Goal: Task Accomplishment & Management: Manage account settings

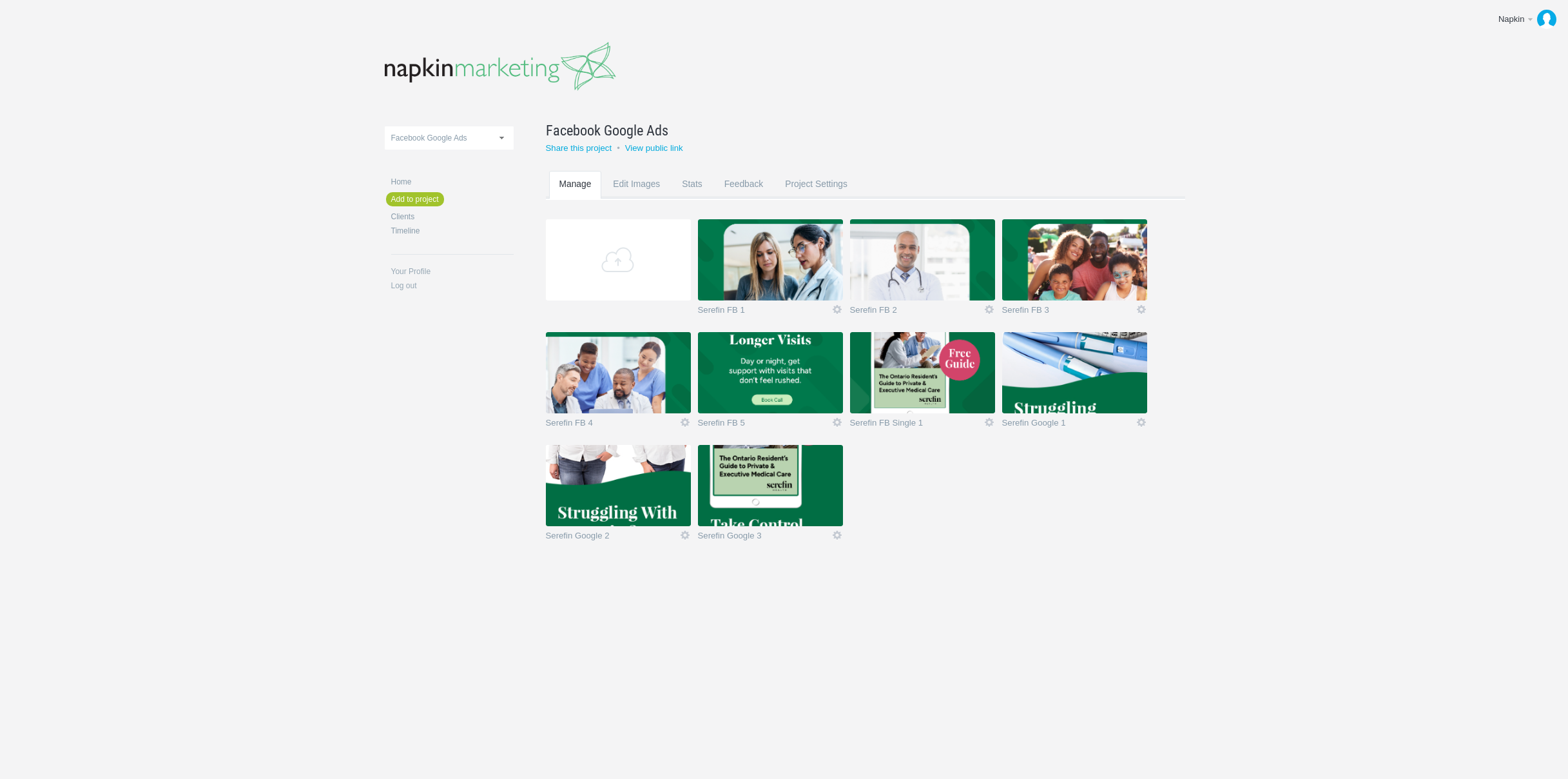
click at [1375, 321] on body "Napkin Edit profile Log out Upload 11-1 & 11-2 2016 eNews Redesign 2021 Templat…" at bounding box center [784, 390] width 1568 height 779
click at [919, 515] on section "Add Serefin FB 1 Edit Rename Edit / Replace Remove Delete Yeah I'm sure 0.6 MB …" at bounding box center [875, 389] width 658 height 338
click at [785, 695] on body "Napkin Edit profile Log out Upload 11-1 & 11-2 2016 eNews Redesign 2021 Templat…" at bounding box center [784, 390] width 1568 height 779
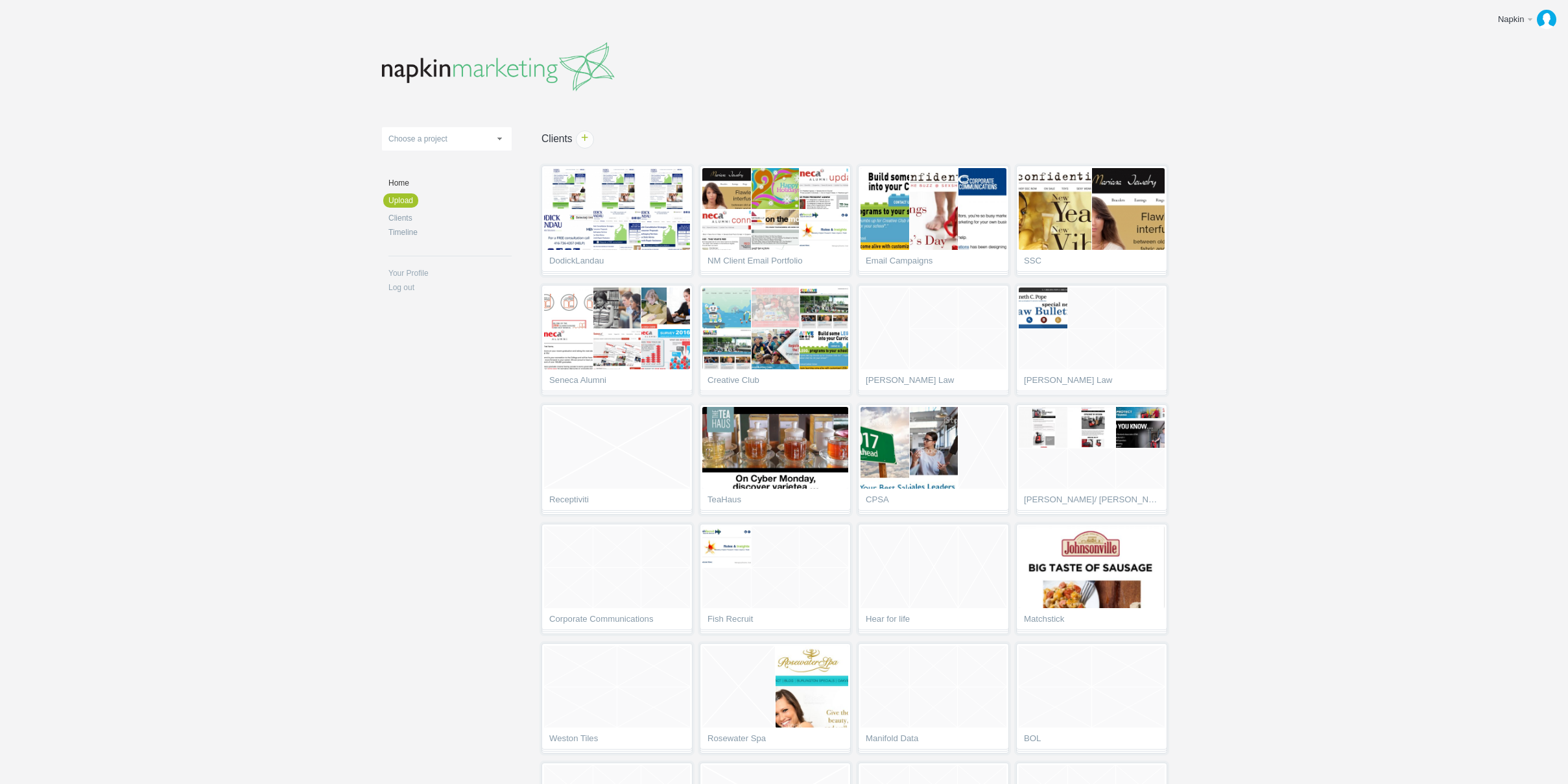
click at [1387, 270] on body "Napkin Edit profile Log out Upload 11-1 & 11-2 2016 eNews Redesign 2021 Templat…" at bounding box center [784, 392] width 1568 height 784
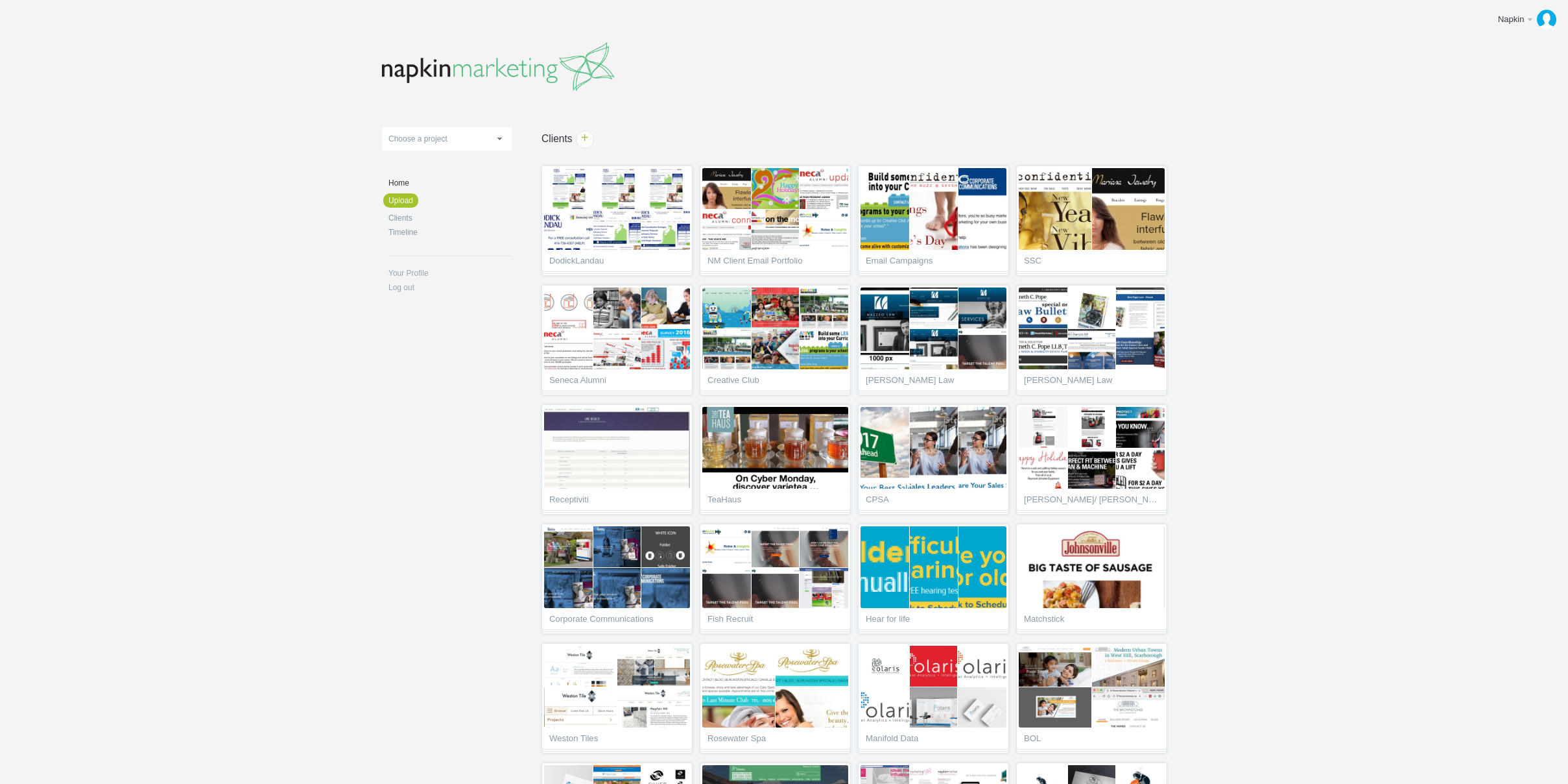
click at [1387, 269] on body "Napkin Edit profile Log out Upload 11-1 & 11-2 2016 eNews Redesign 2021 Templat…" at bounding box center [784, 392] width 1568 height 784
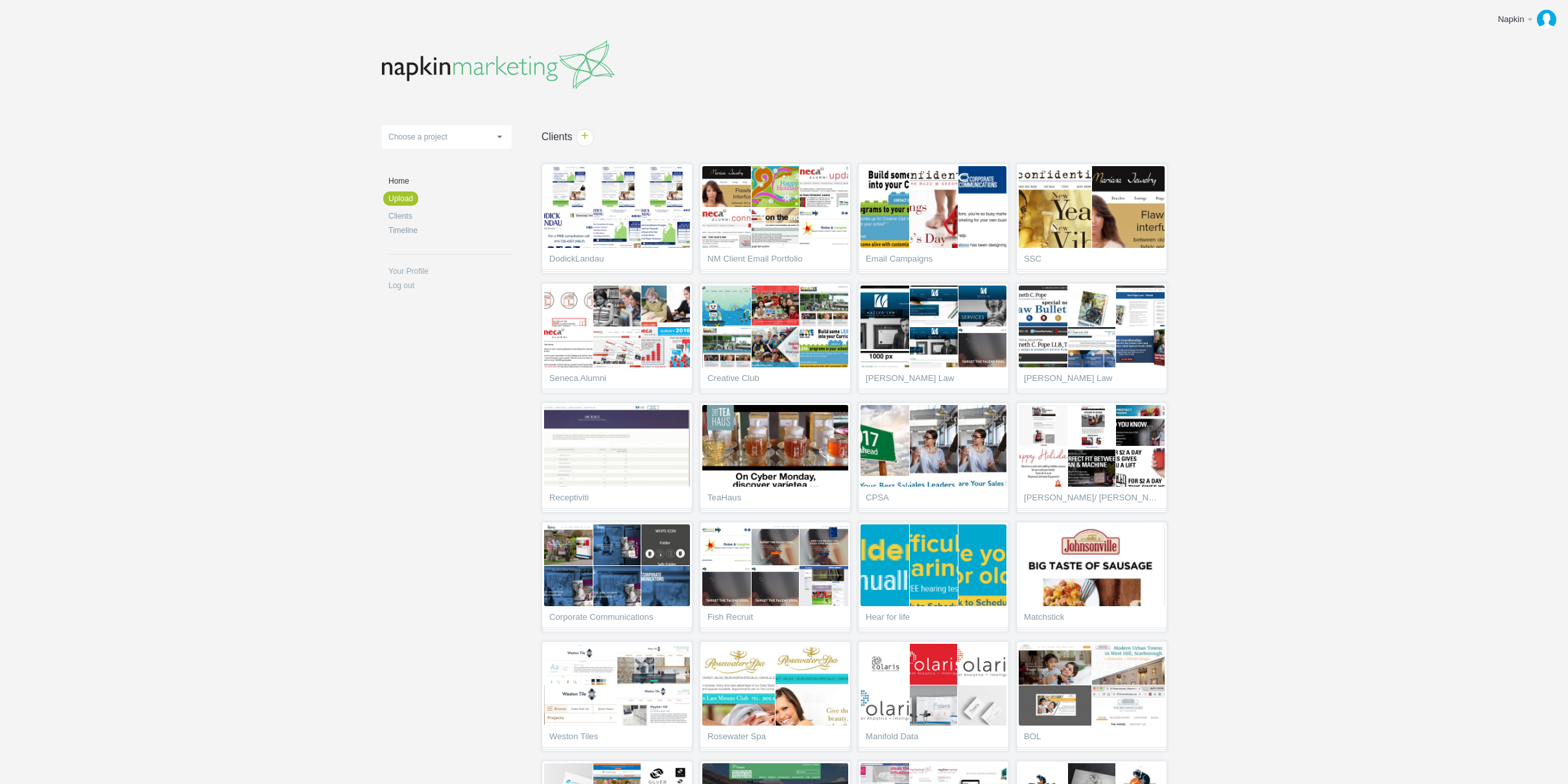
scroll to position [3, 0]
click at [1340, 214] on body "Napkin Edit profile Log out Upload 11-1 & 11-2 2016 eNews Redesign 2021 Templat…" at bounding box center [784, 389] width 1568 height 784
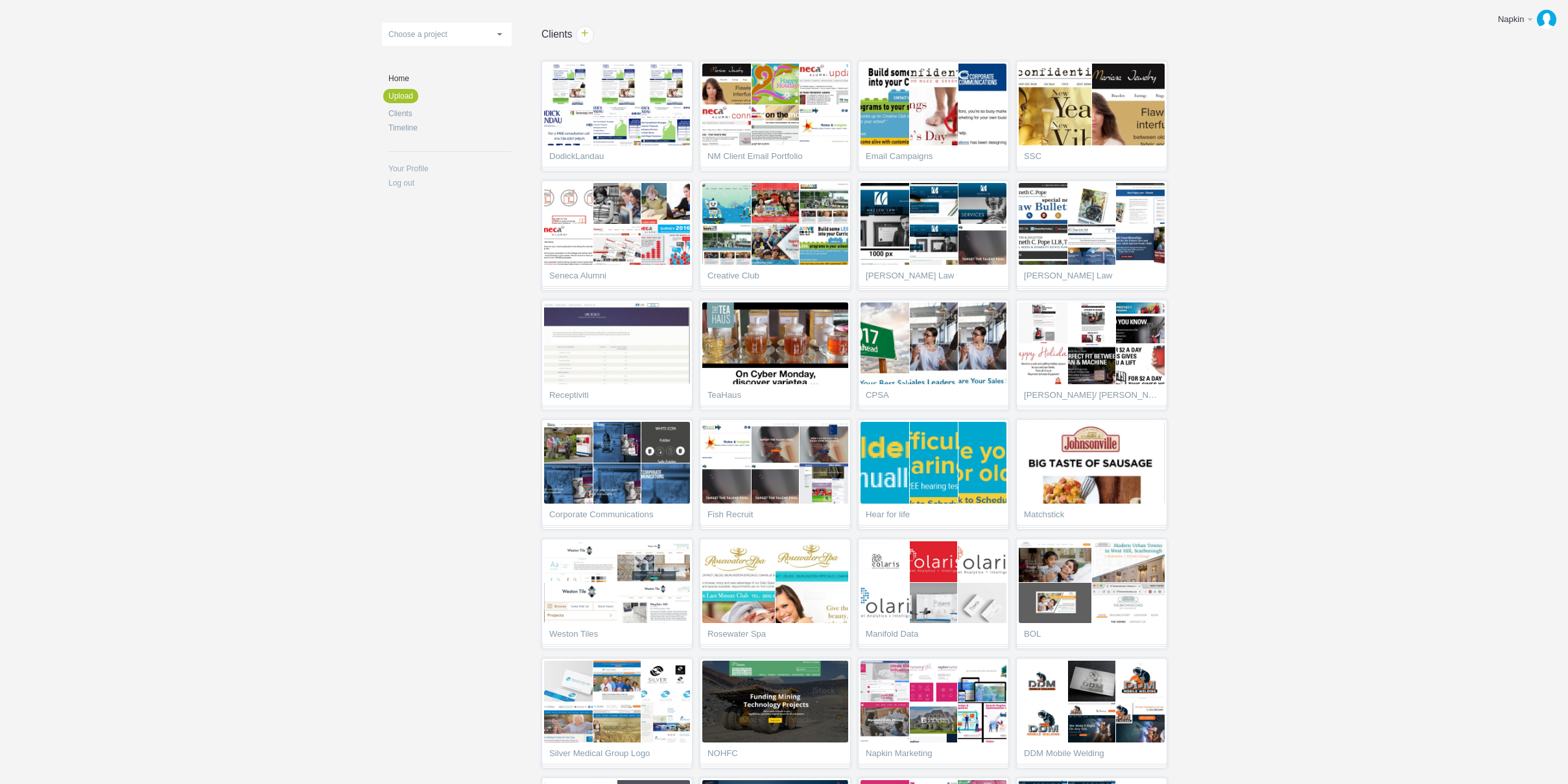
scroll to position [0, 0]
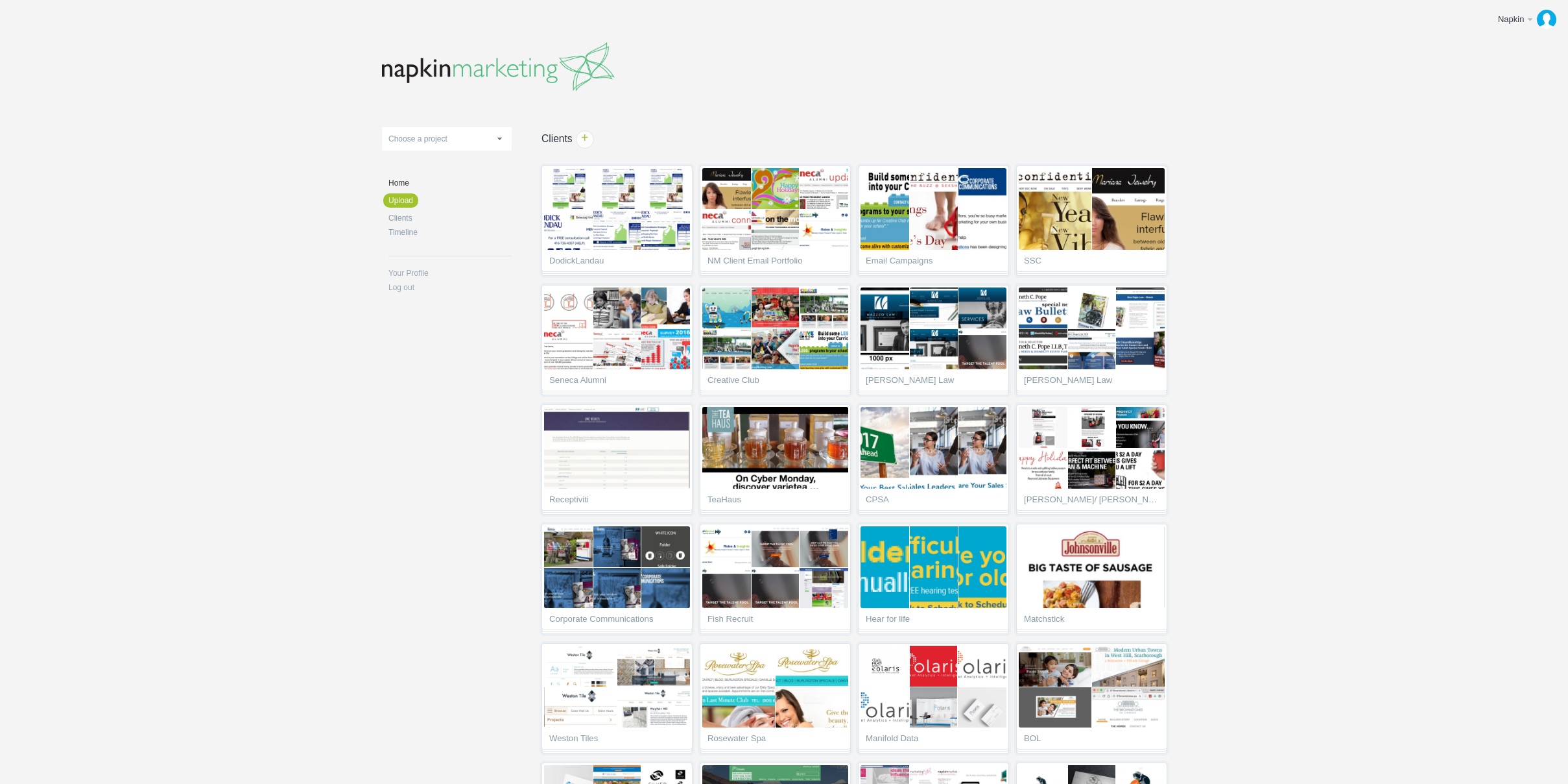
click at [960, 94] on header at bounding box center [784, 63] width 804 height 75
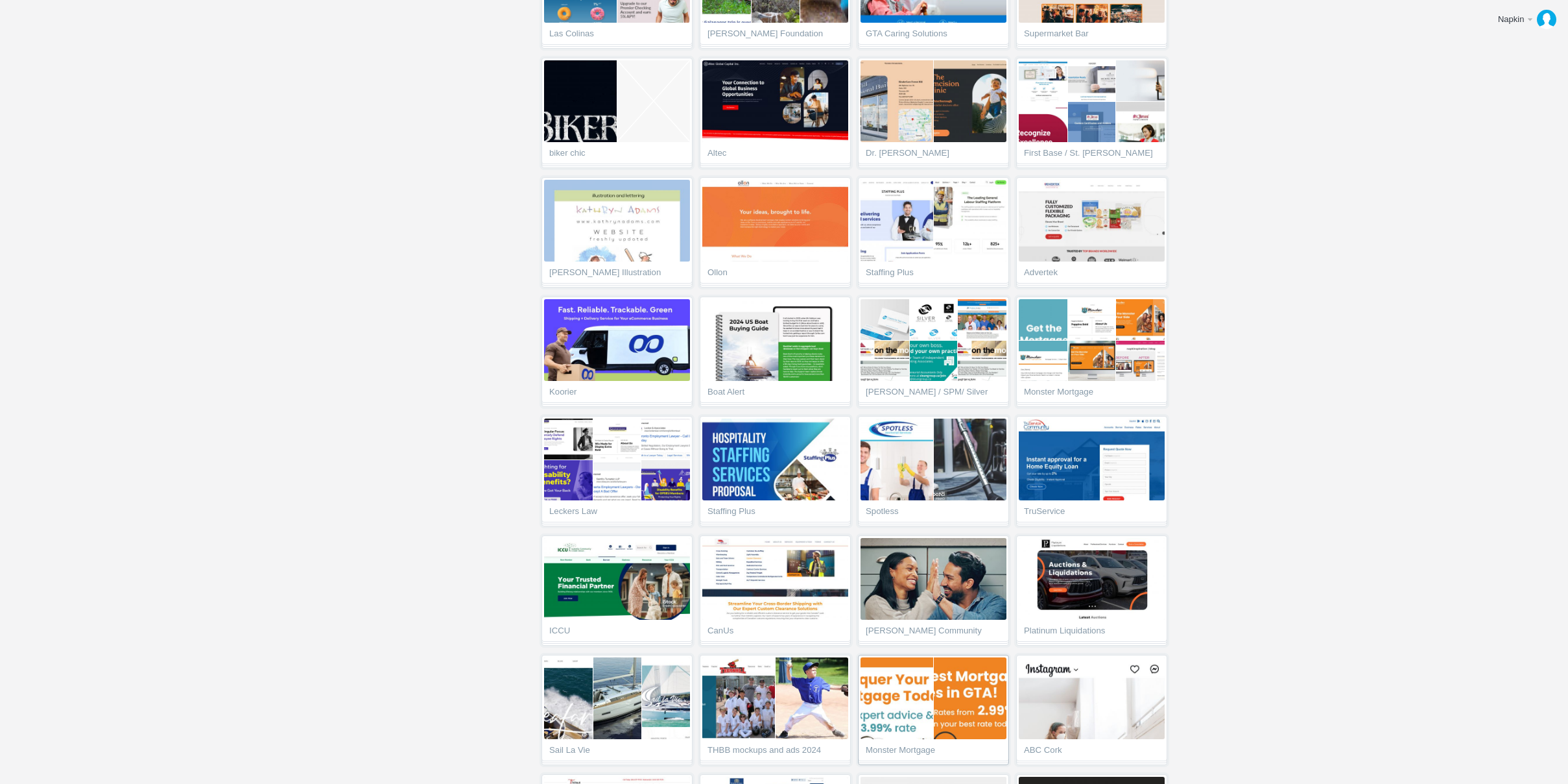
click at [928, 742] on link "Monster Mortgage" at bounding box center [934, 710] width 151 height 110
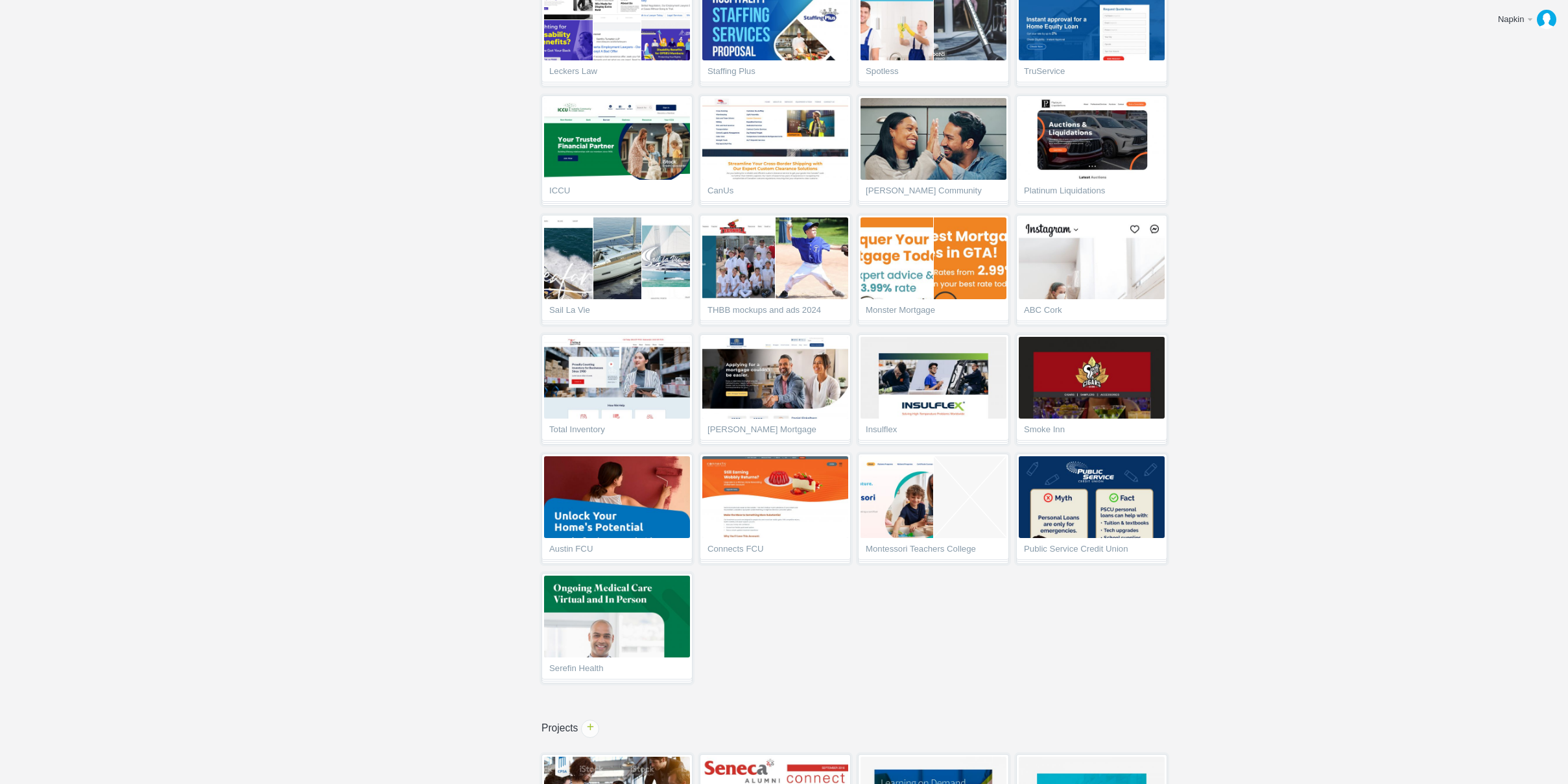
scroll to position [4012, 0]
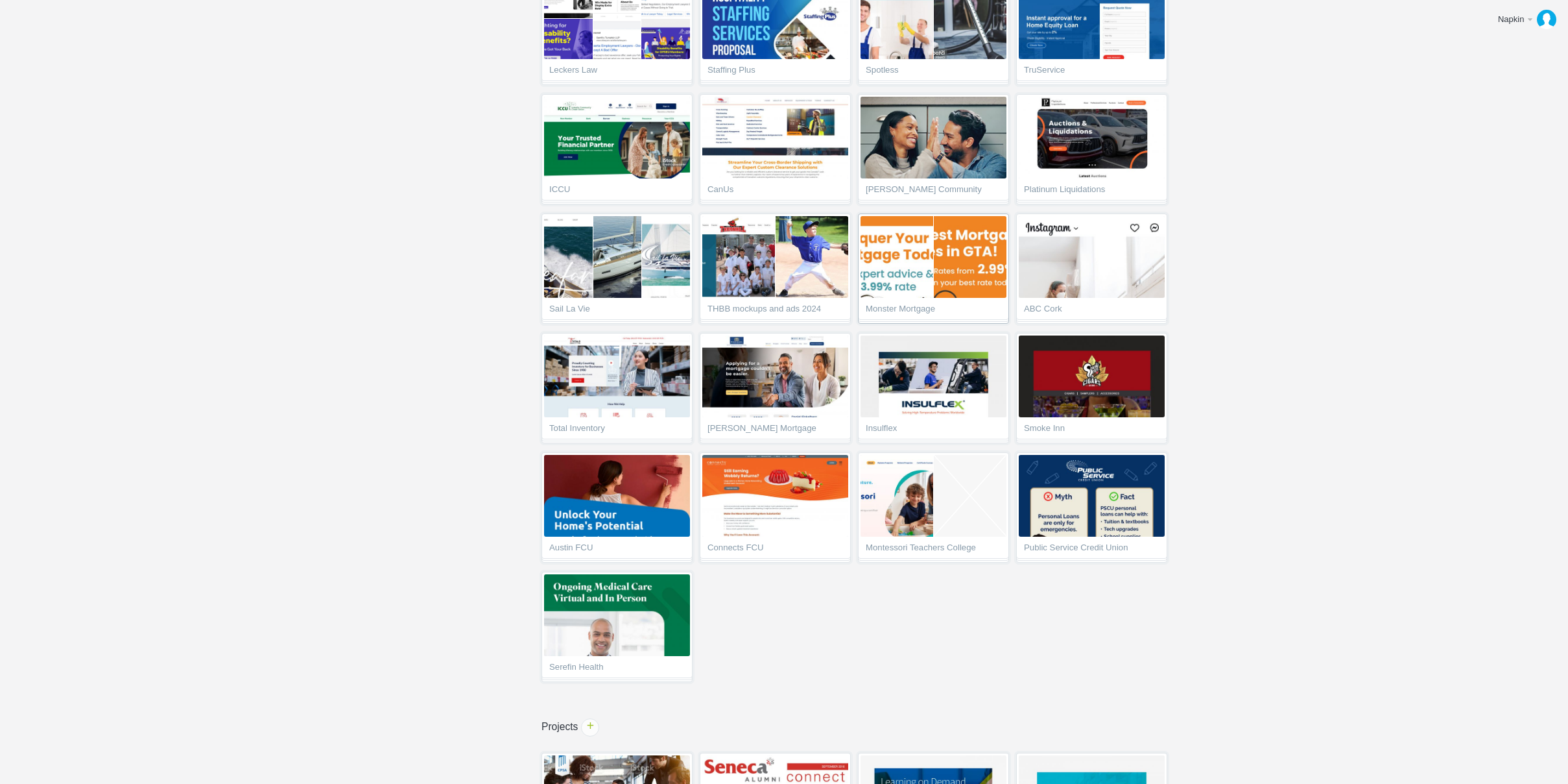
click at [916, 313] on span "Monster Mortgage" at bounding box center [933, 311] width 135 height 13
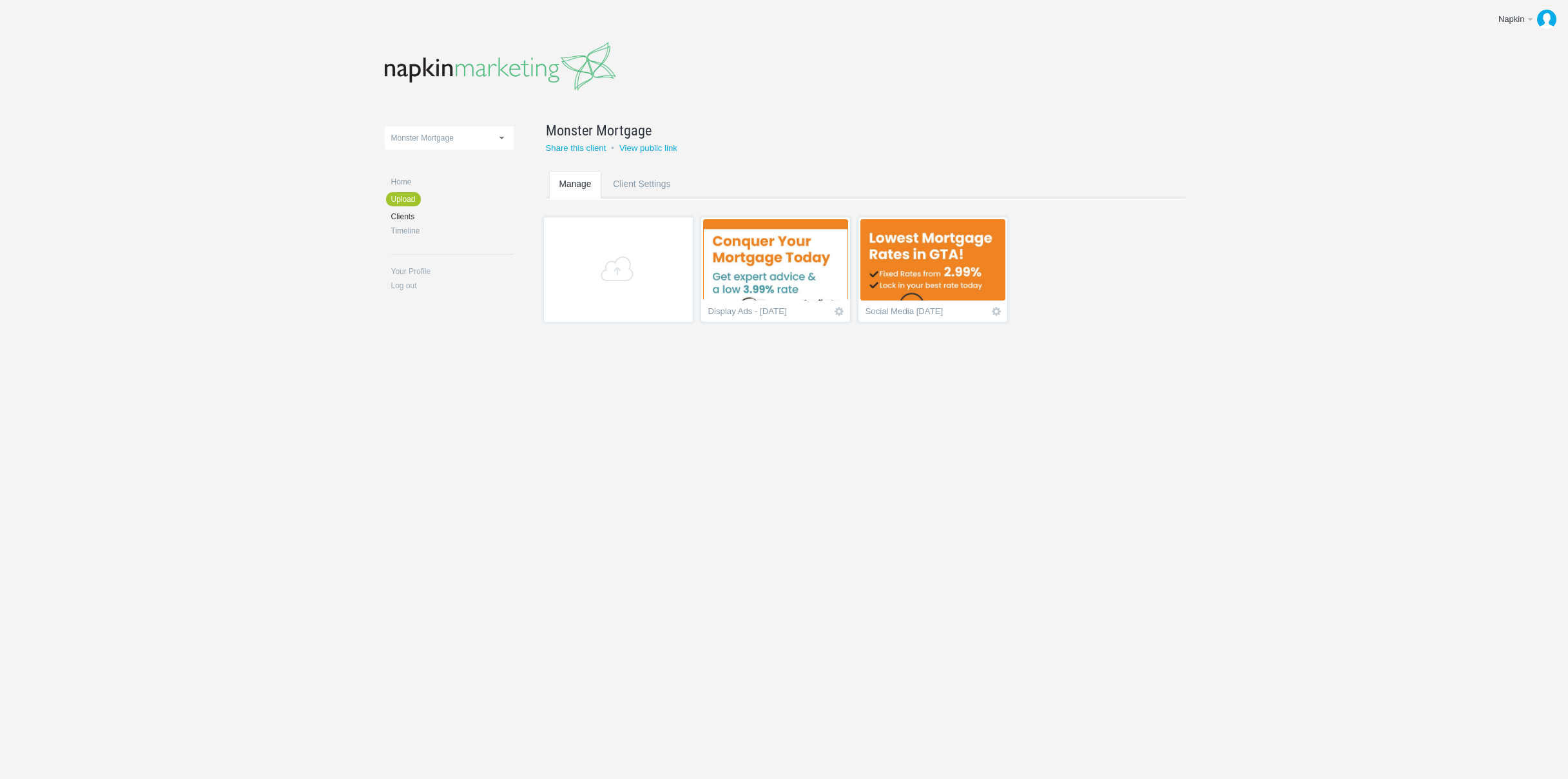
click at [915, 286] on img at bounding box center [933, 260] width 145 height 81
click at [634, 266] on span "+" at bounding box center [619, 267] width 135 height 26
click at [1070, 278] on span "Empty project" at bounding box center [1090, 260] width 145 height 81
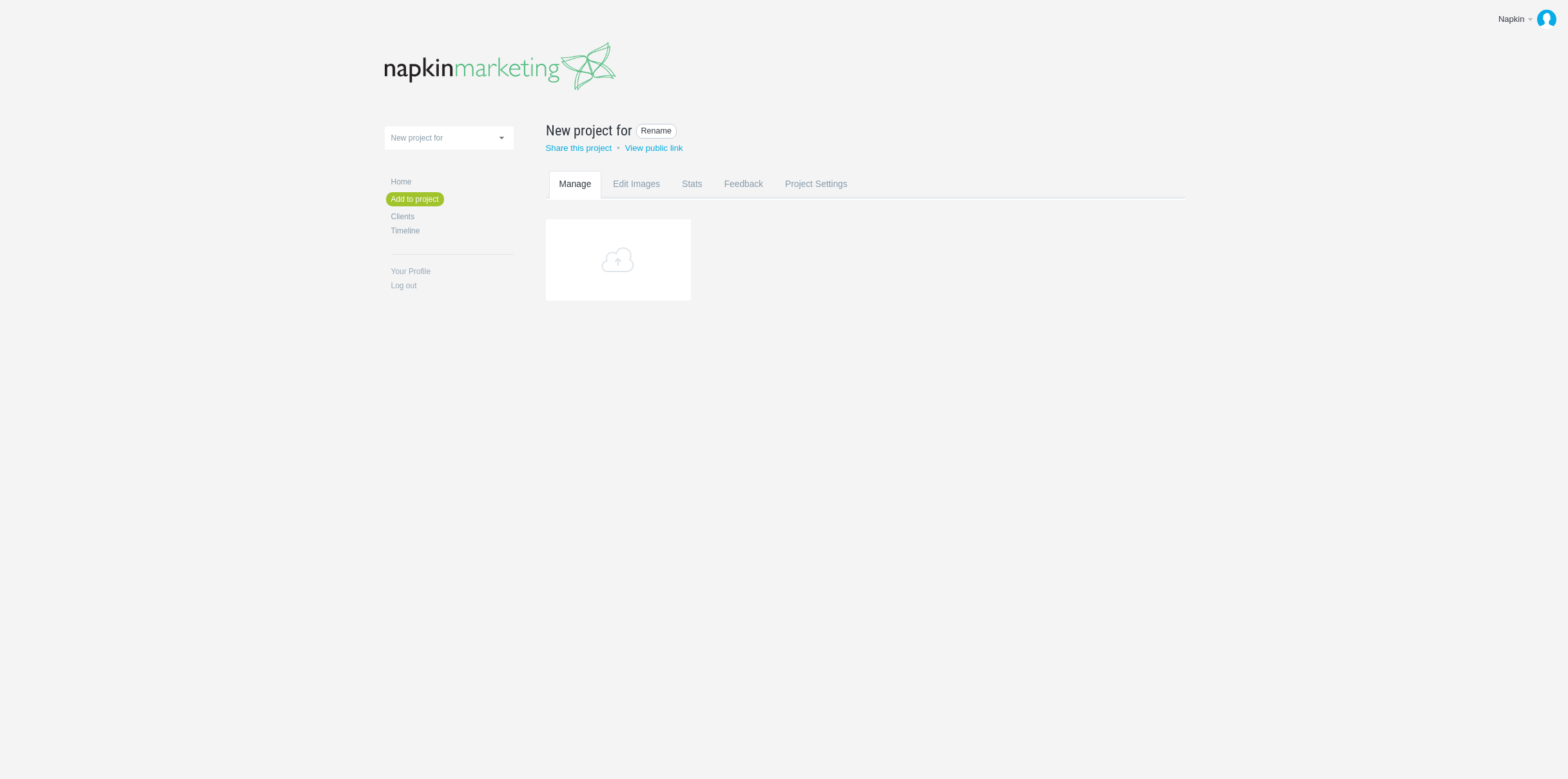
click at [648, 130] on span "Rename" at bounding box center [657, 131] width 42 height 15
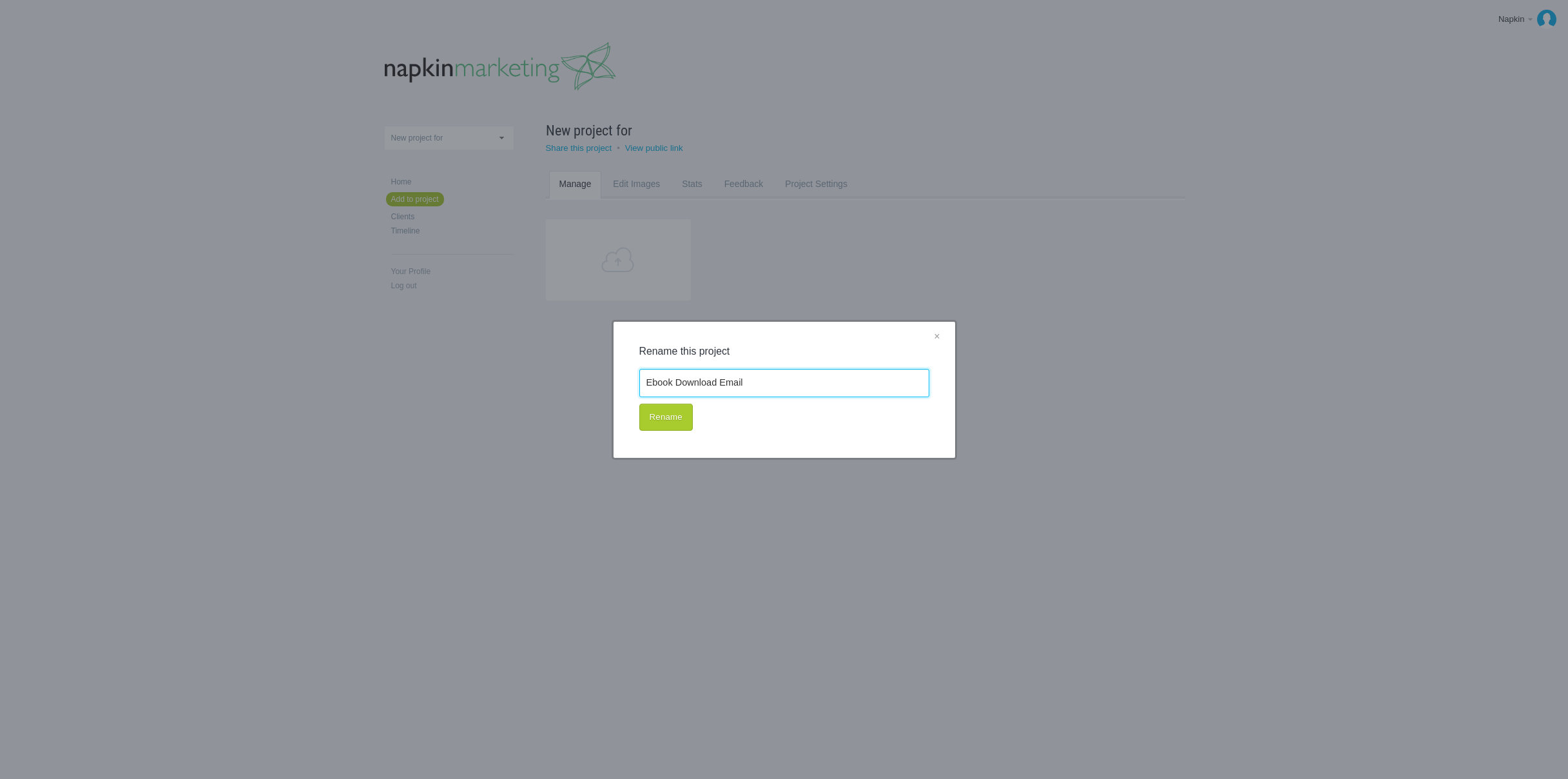
type input "Ebook Download Email"
click at [664, 419] on button "Rename" at bounding box center [666, 417] width 53 height 27
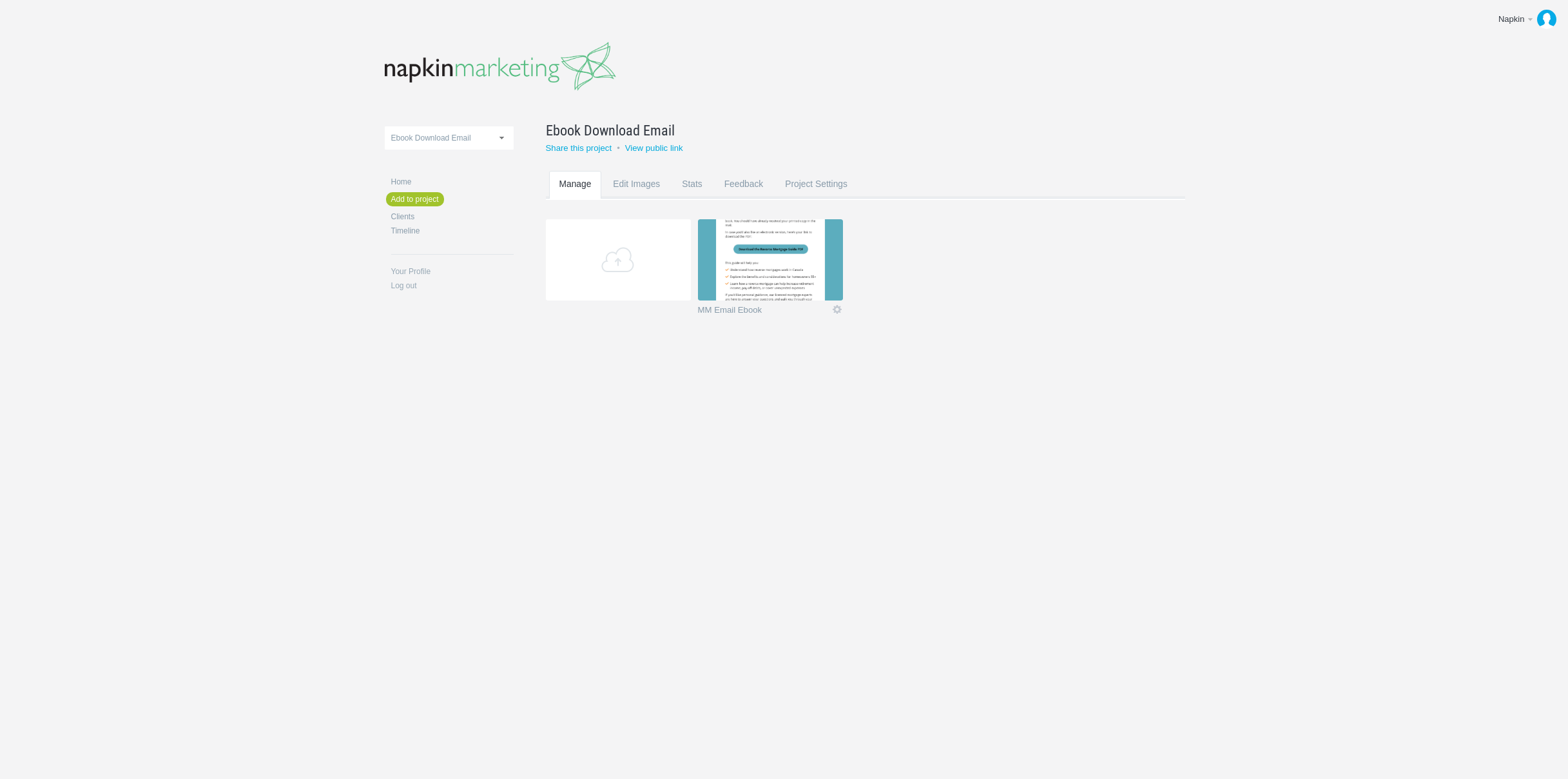
click at [843, 345] on div "11-1 & 11-2 2016 eNews Redesign 2021 Templates 2023 Templates 320pix_Mobile DL …" at bounding box center [784, 197] width 799 height 393
click at [835, 307] on link "Edit" at bounding box center [837, 309] width 12 height 12
click at [831, 291] on link "Delete" at bounding box center [811, 286] width 78 height 15
click at [830, 291] on link "Yeah I'm sure" at bounding box center [811, 286] width 78 height 15
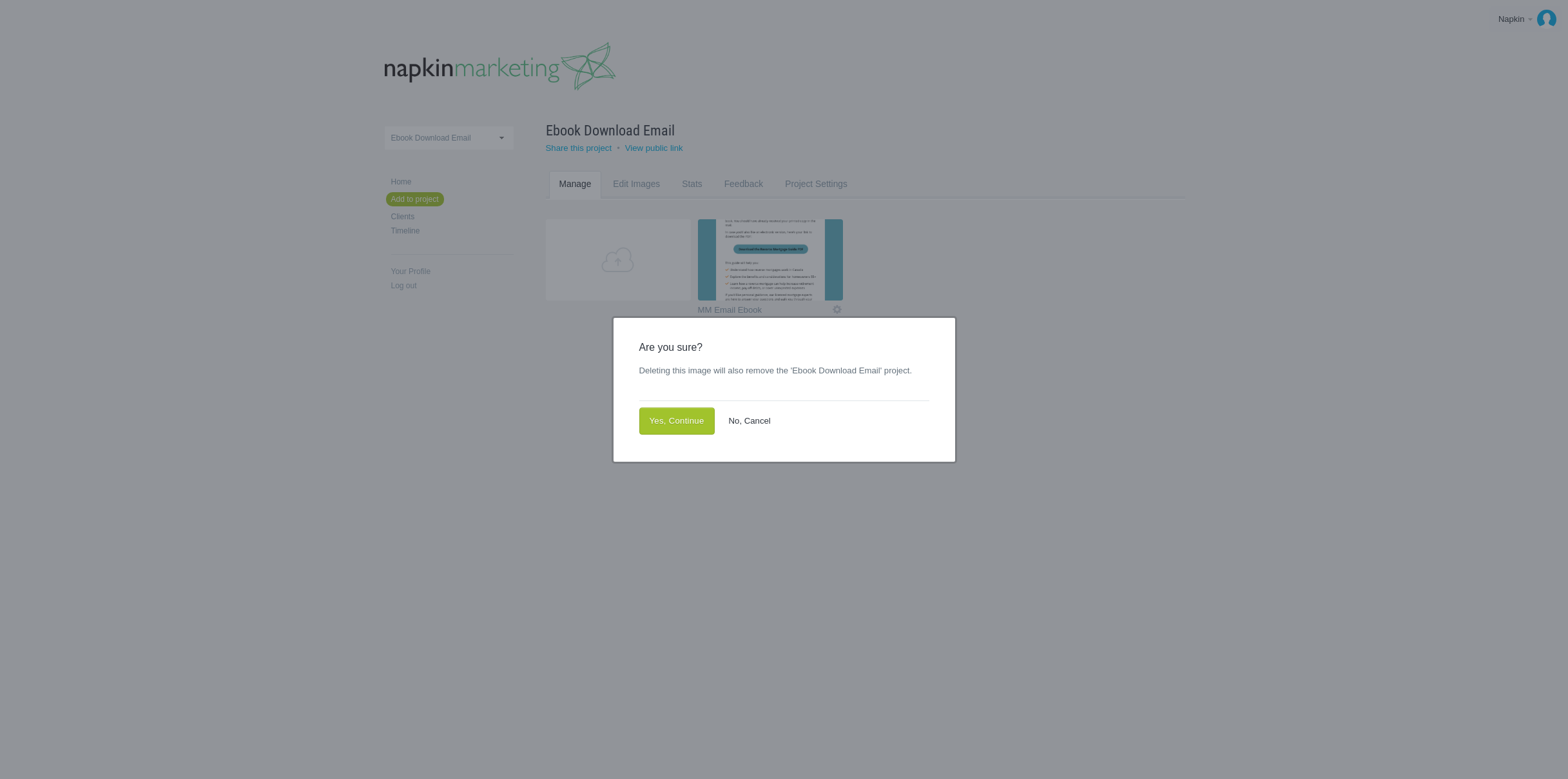
click at [749, 413] on link "No, Cancel" at bounding box center [749, 420] width 63 height 27
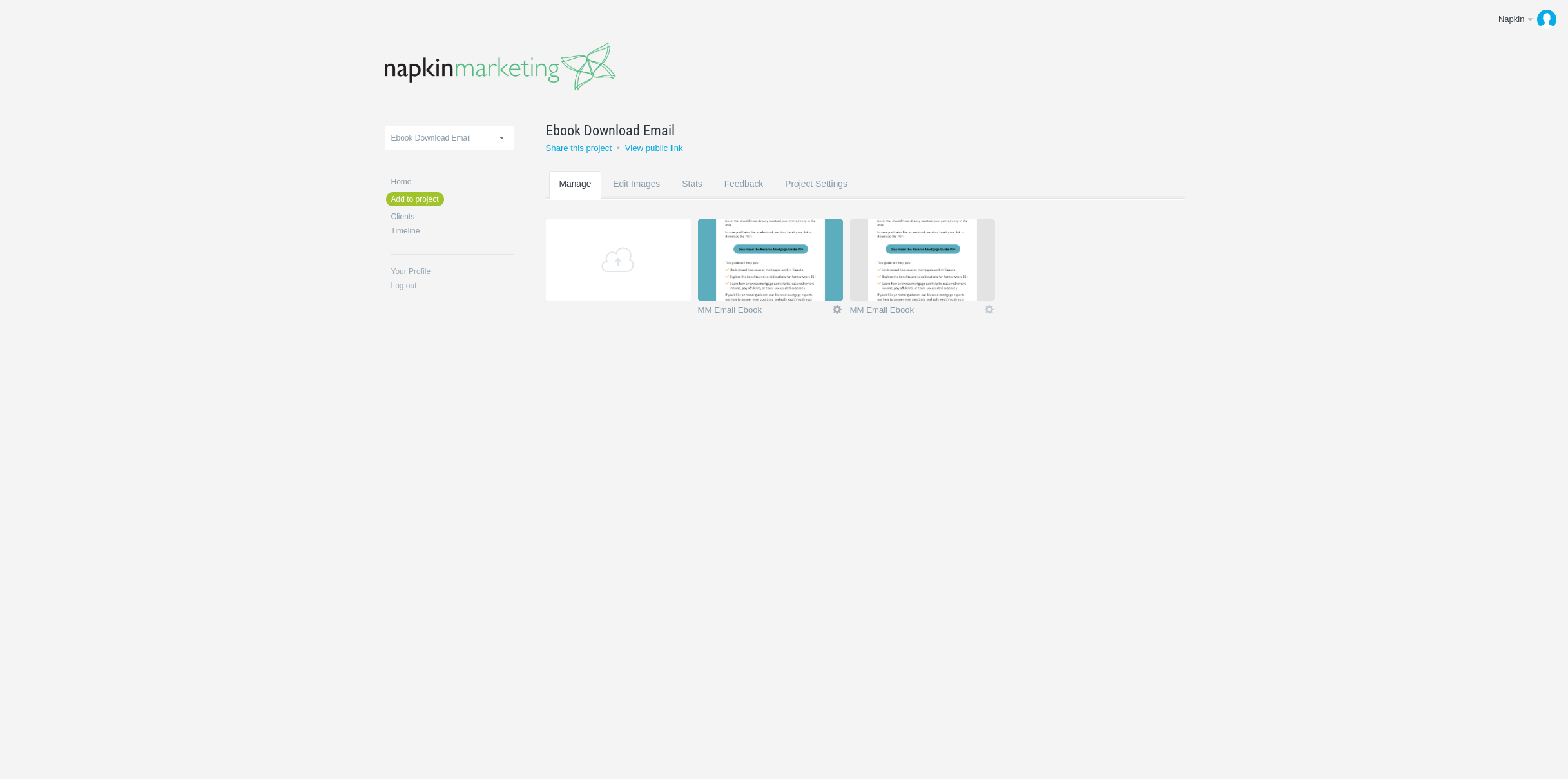
click at [838, 308] on link "Edit" at bounding box center [837, 309] width 12 height 12
click at [820, 289] on link "Delete" at bounding box center [811, 286] width 78 height 15
click at [820, 289] on link "Yeah I'm sure" at bounding box center [811, 286] width 78 height 15
click at [821, 393] on body "Napkin Edit profile Log out Upload 11-1 & 11-2 2016 eNews Redesign 2021 Templat…" at bounding box center [784, 390] width 1568 height 779
